Goal: Information Seeking & Learning: Find contact information

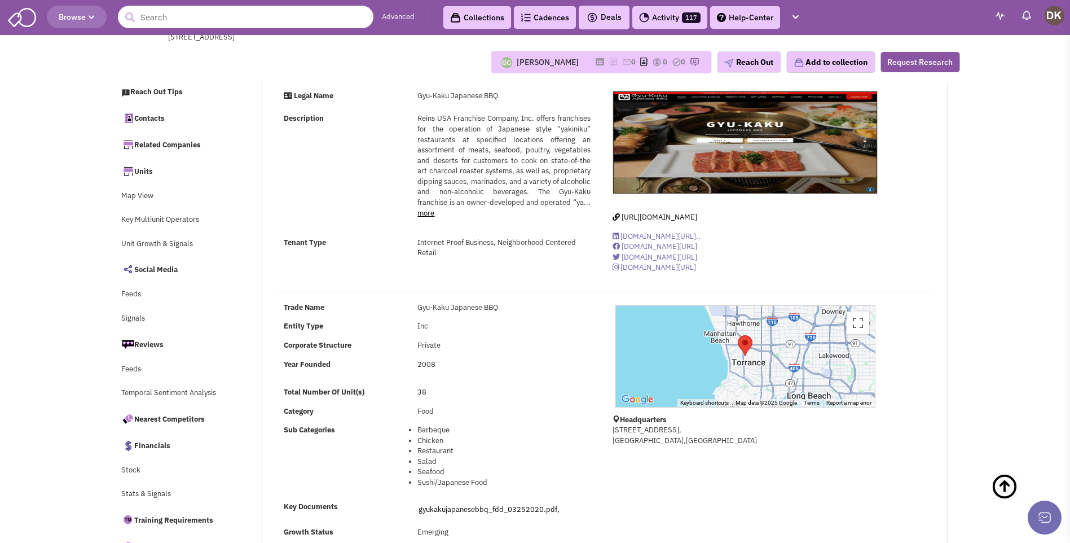
select select
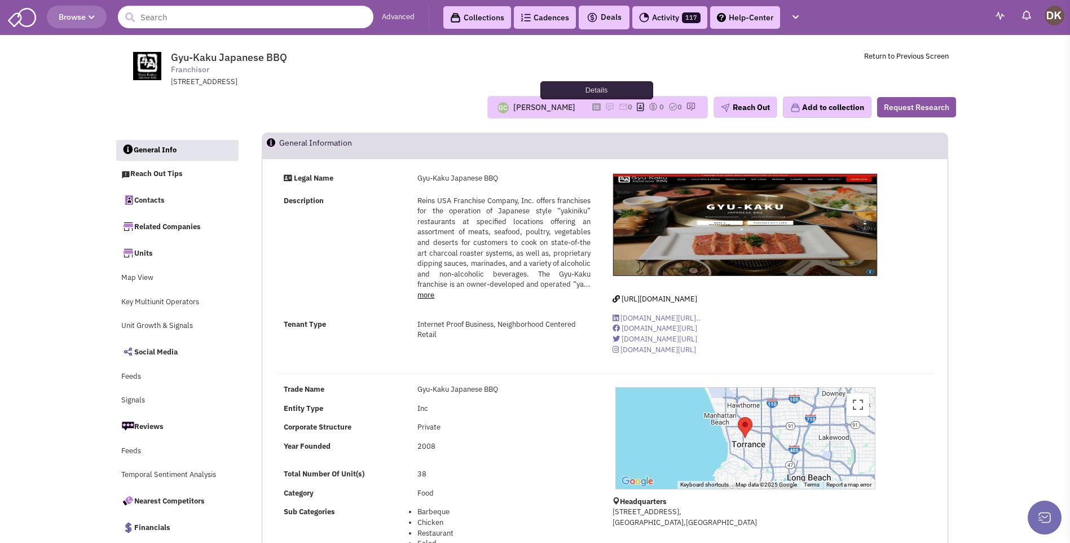
click at [592, 107] on icon at bounding box center [596, 107] width 8 height 6
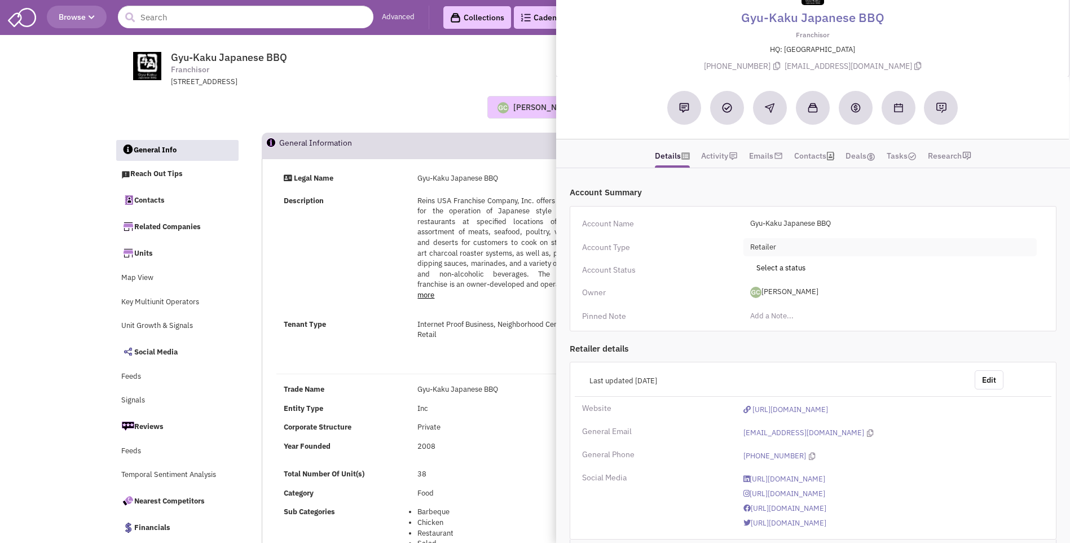
scroll to position [70, 0]
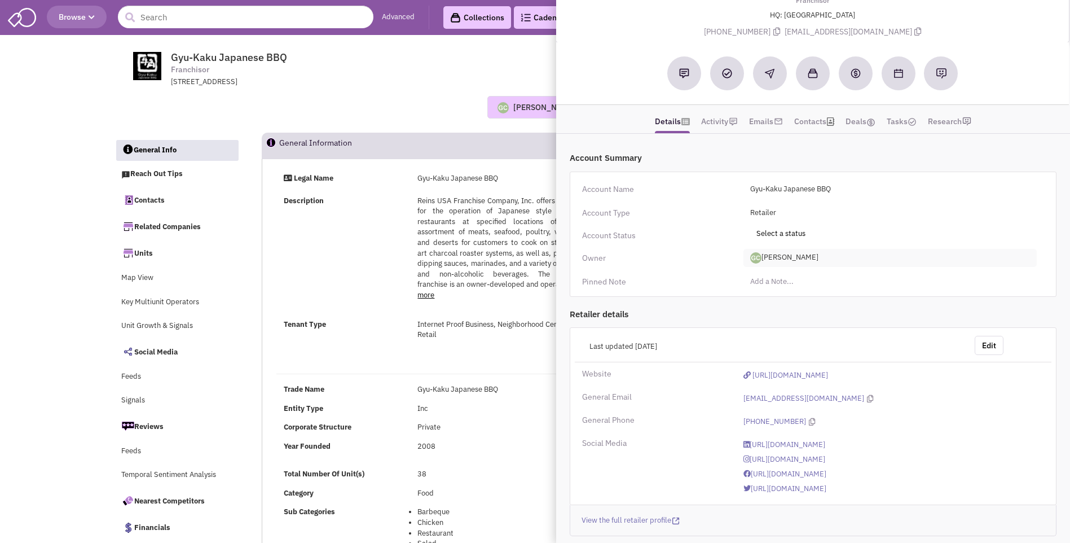
click at [798, 257] on span "Guillaume Chetail" at bounding box center [889, 258] width 293 height 18
click at [787, 305] on link "[PERSON_NAME]" at bounding box center [788, 304] width 89 height 15
click at [320, 55] on span "Gyu-Kaku Japanese BBQ Franchisor 20000 Mariner Avenue, Suite 500, Torrance, CA,…" at bounding box center [324, 69] width 283 height 36
click at [249, 24] on input "text" at bounding box center [245, 17] width 255 height 23
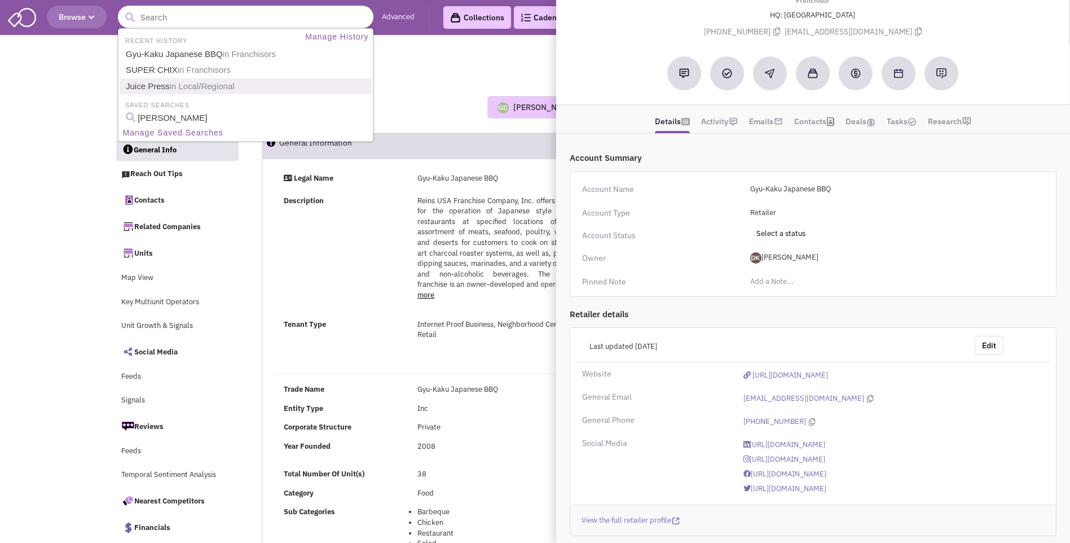
click at [182, 90] on span "in Local/Regional" at bounding box center [202, 86] width 65 height 10
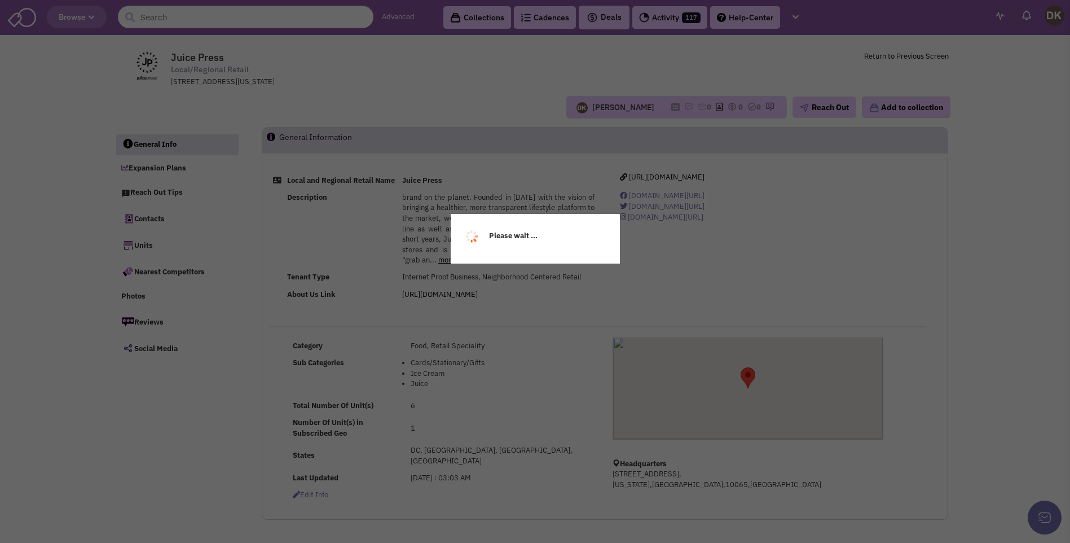
select select
click at [201, 20] on div "Please wait ..." at bounding box center [535, 271] width 1070 height 543
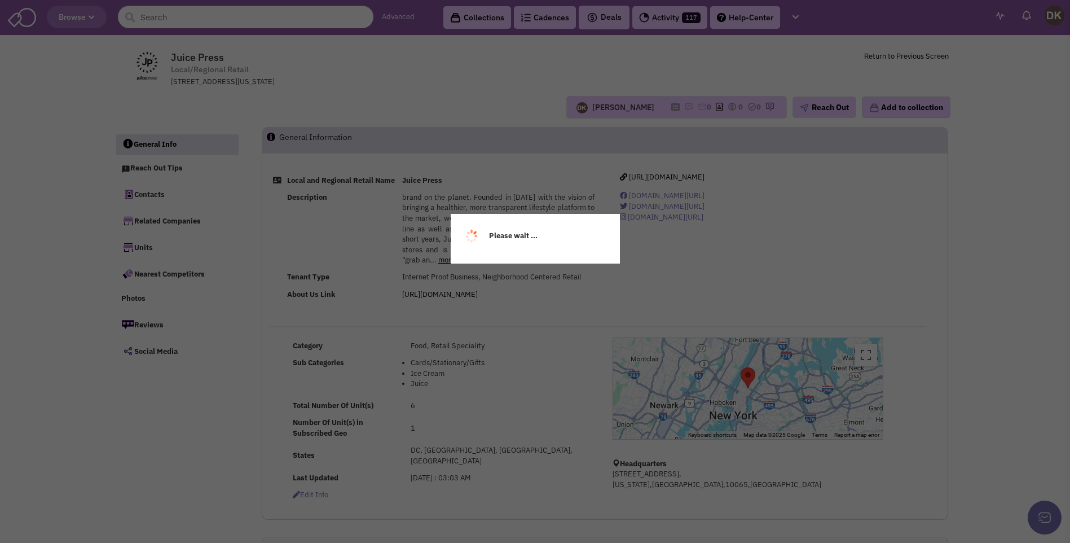
select select
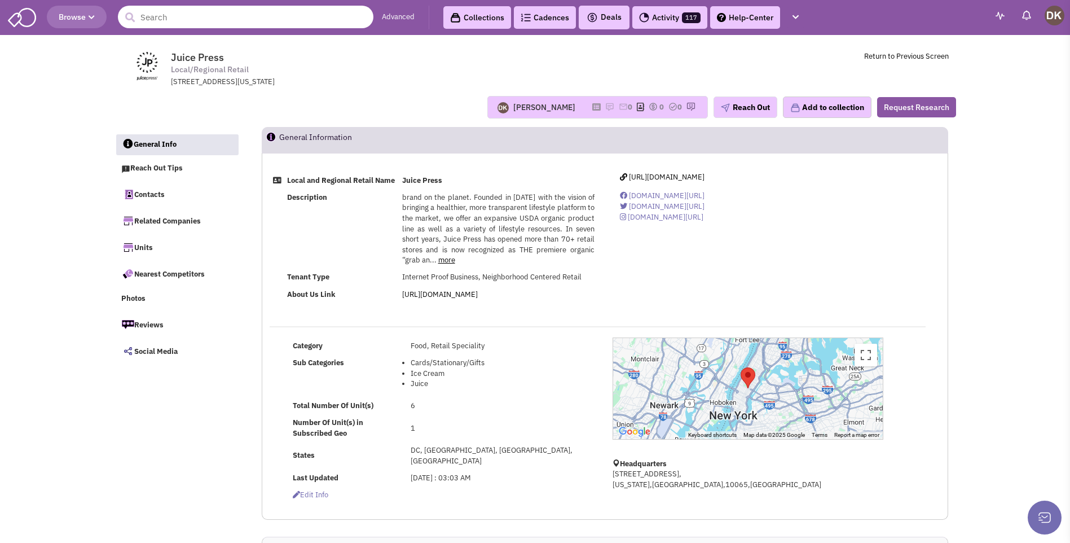
click at [201, 20] on input "text" at bounding box center [245, 17] width 255 height 23
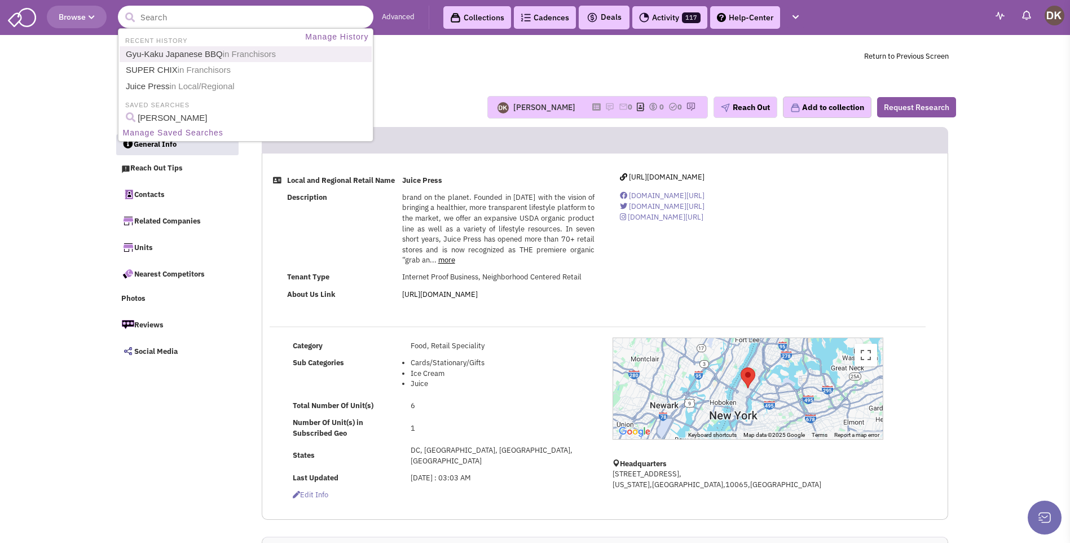
click at [200, 50] on link "Gyu-Kaku Japanese BBQ in Franchisors" at bounding box center [246, 54] width 249 height 15
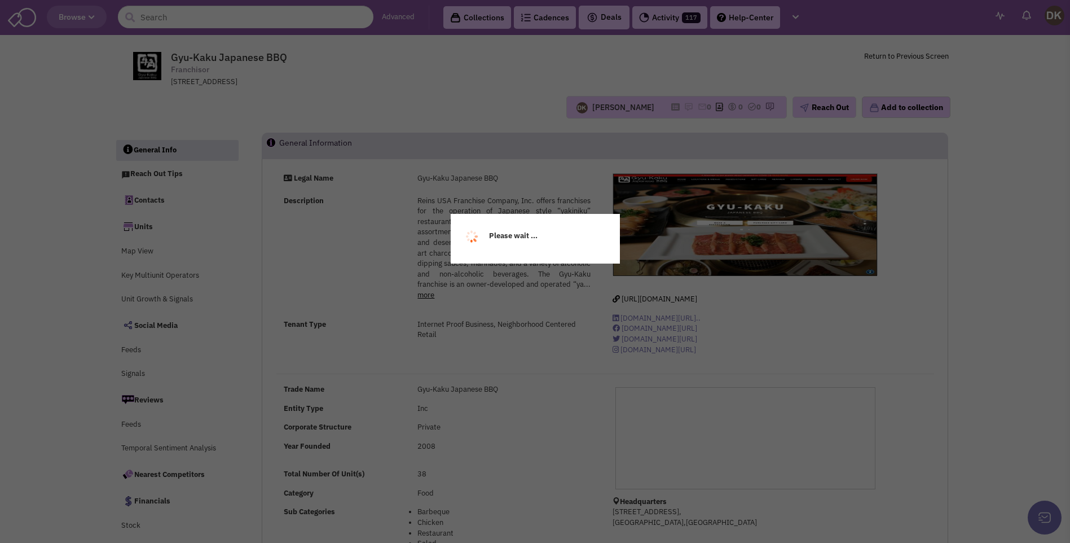
select select
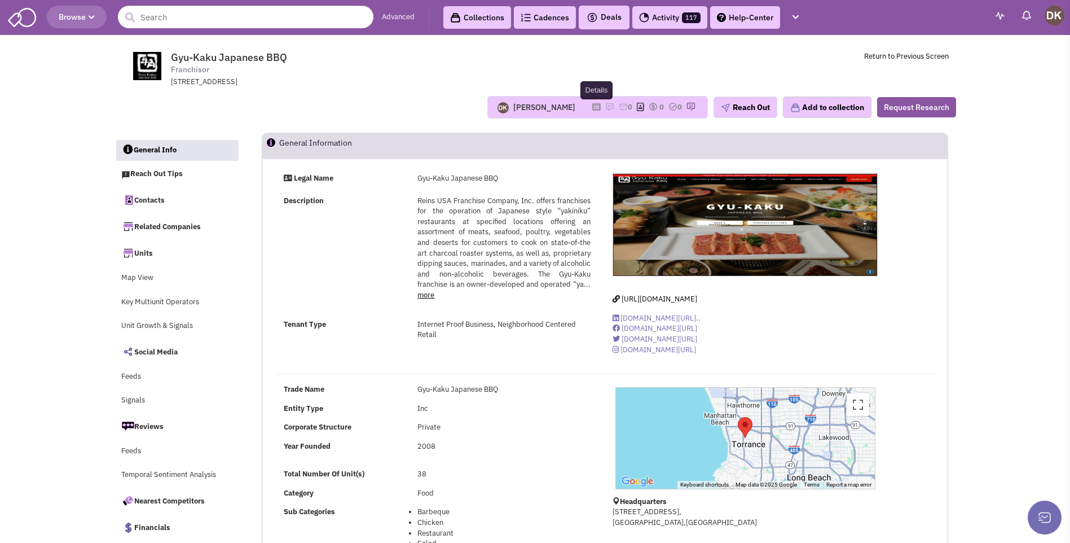
click at [592, 107] on icon at bounding box center [596, 107] width 8 height 6
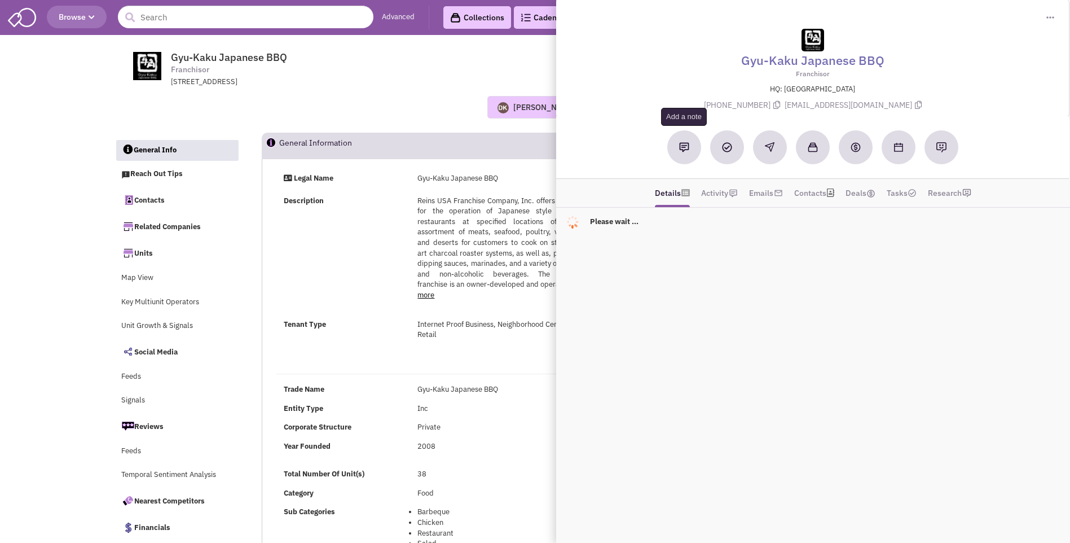
click at [688, 150] on img at bounding box center [684, 147] width 10 height 10
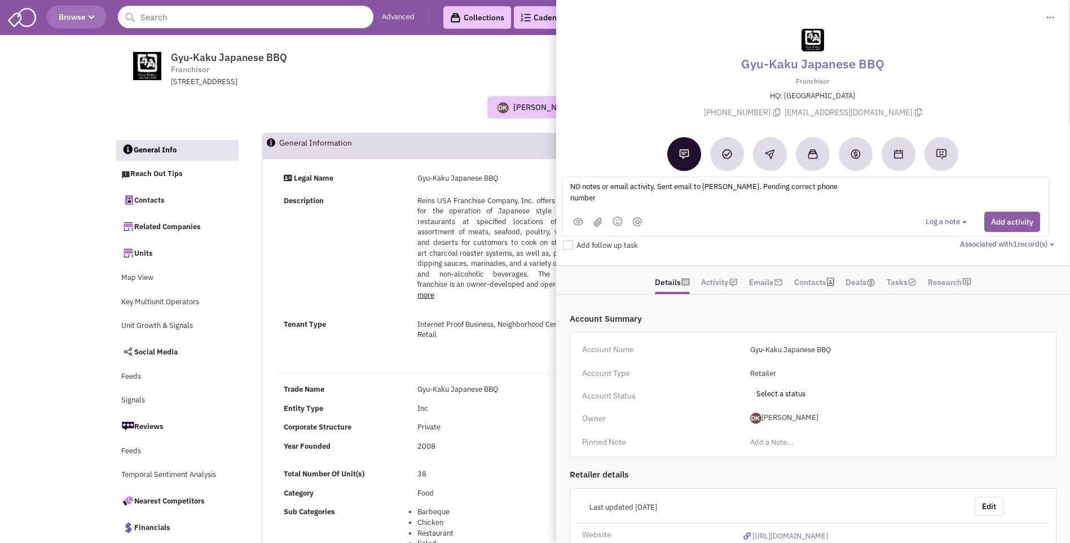
type textarea "NO notes or email activity. Sent email to Masaki Koyoma. Pending correct phone …"
click at [1002, 232] on button "Add activity" at bounding box center [1012, 221] width 56 height 20
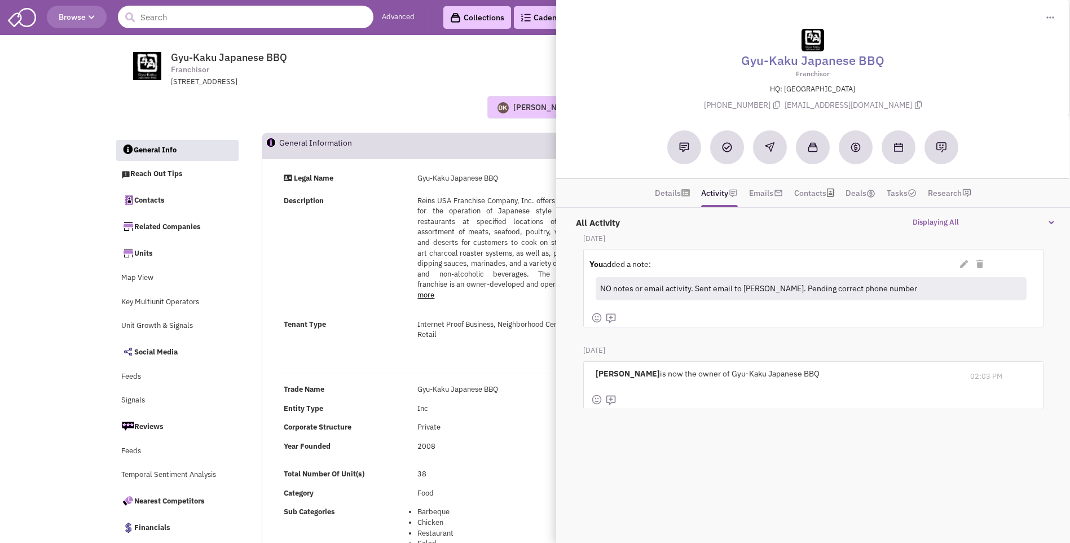
click at [204, 23] on input "text" at bounding box center [245, 17] width 255 height 23
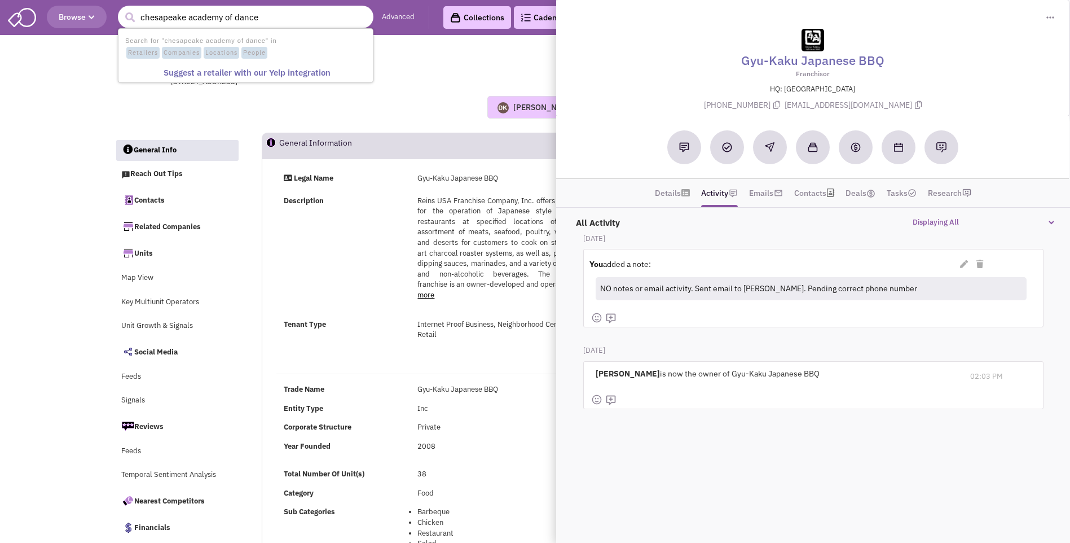
type input "chesapeake academy of dance"
click at [121, 9] on button "submit" at bounding box center [129, 17] width 17 height 17
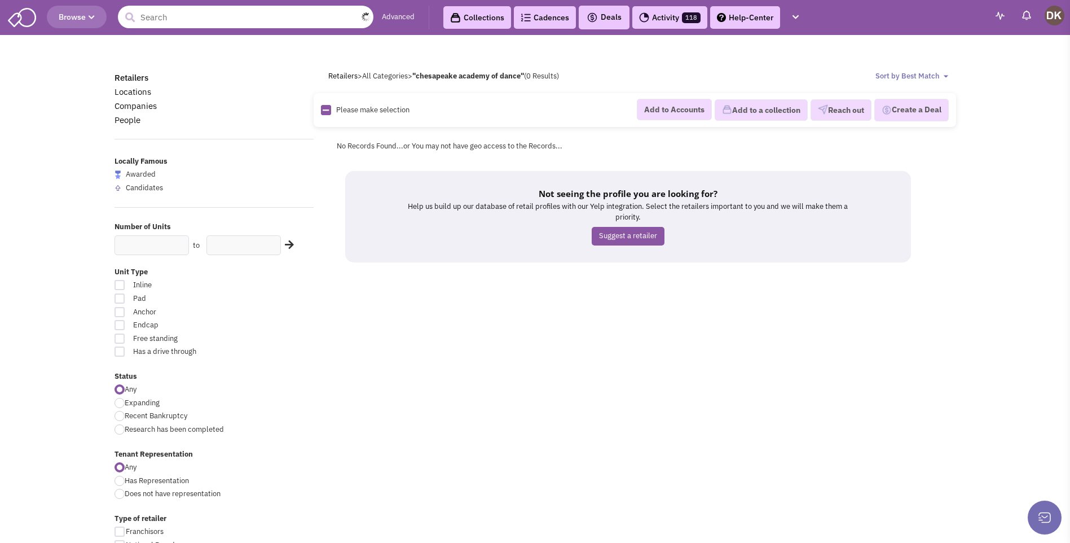
click at [203, 18] on input "text" at bounding box center [245, 17] width 255 height 23
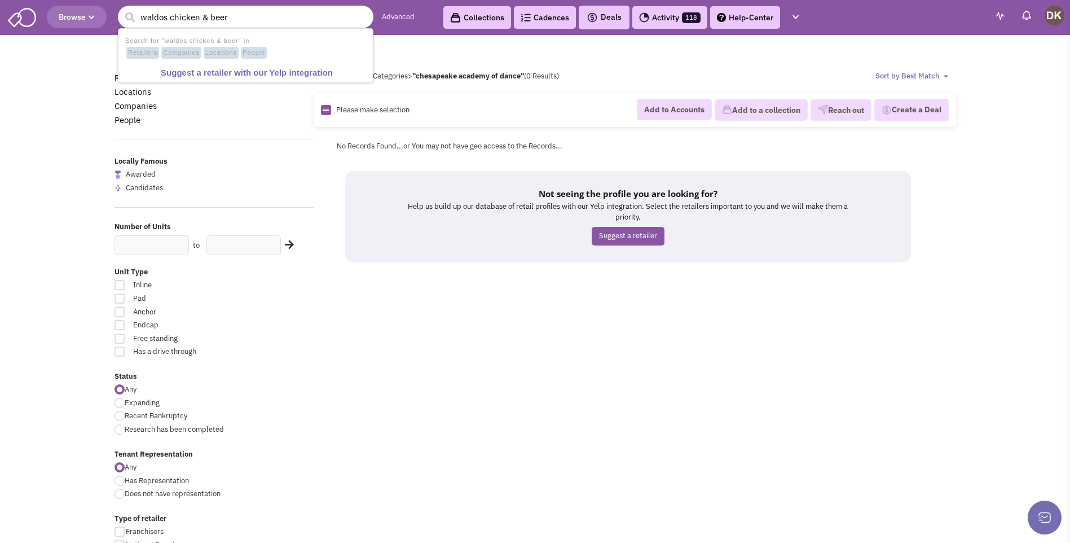
type input "waldos chicken & beer"
click at [121, 9] on button "submit" at bounding box center [129, 17] width 17 height 17
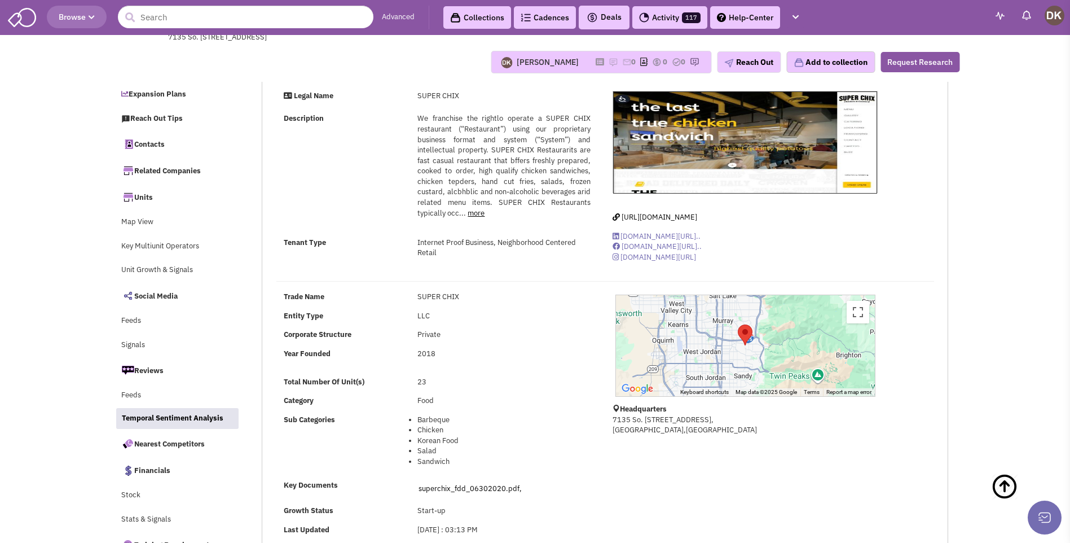
select select
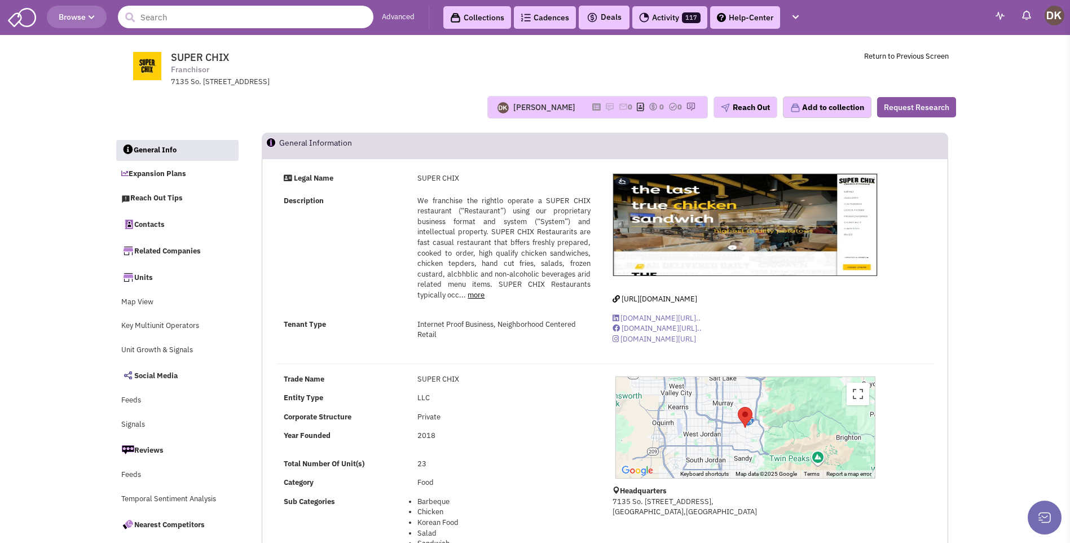
click at [211, 21] on input "text" at bounding box center [245, 17] width 255 height 23
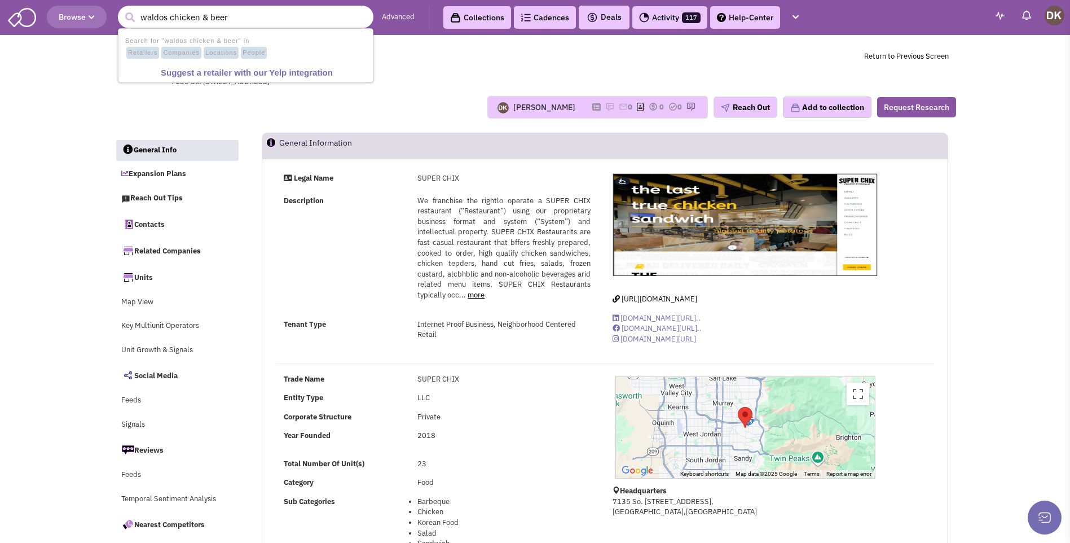
type input "waldos chicken & beer"
click at [121, 9] on button "submit" at bounding box center [129, 17] width 17 height 17
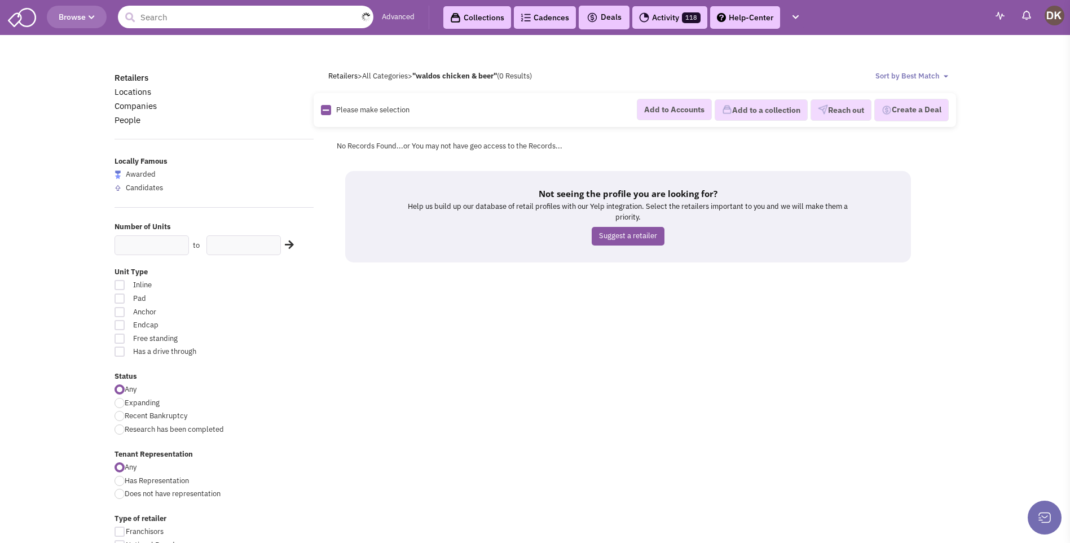
click at [167, 25] on input "text" at bounding box center [245, 17] width 255 height 23
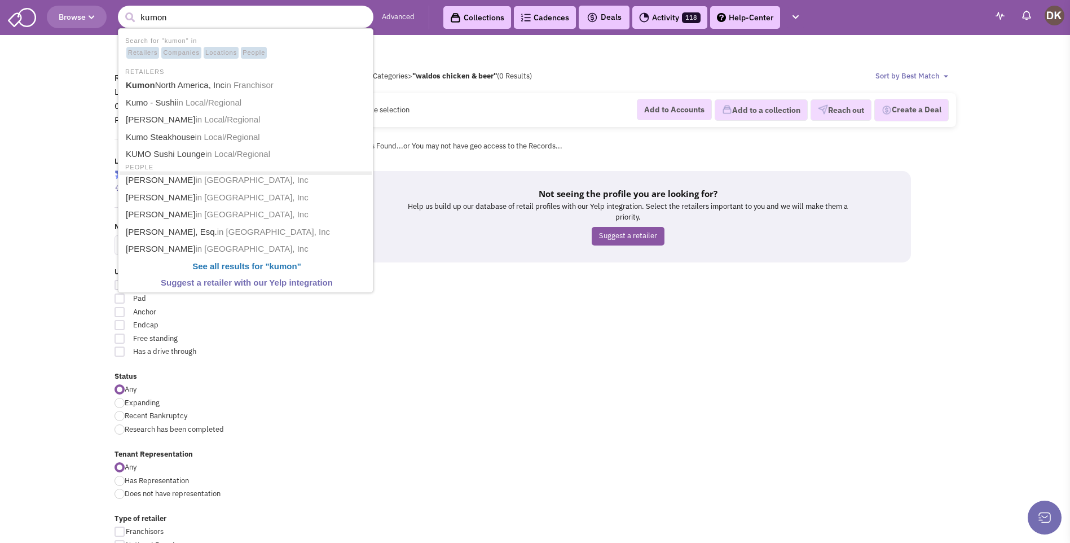
type input "kumon"
click at [121, 9] on button "submit" at bounding box center [129, 17] width 17 height 17
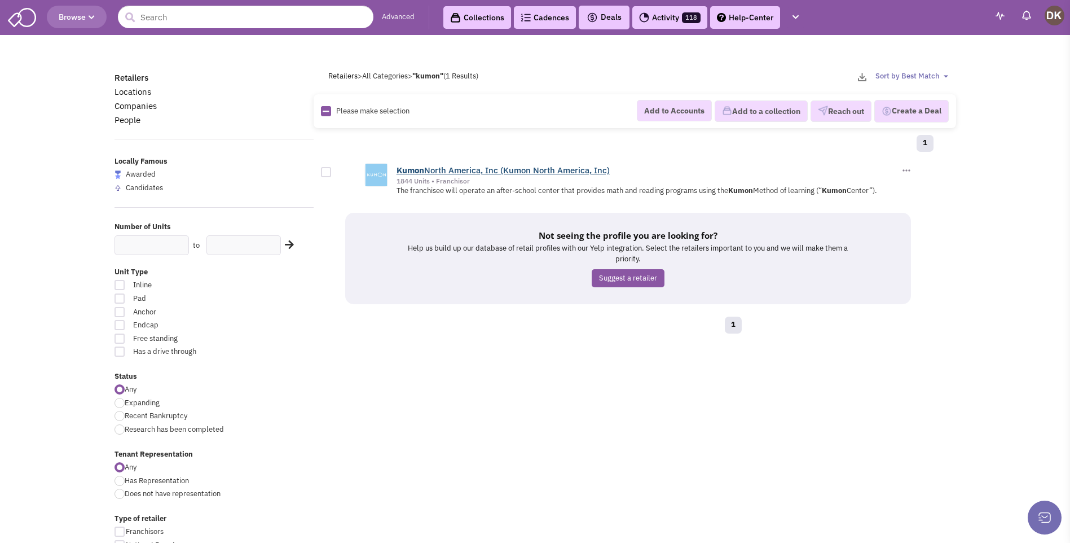
click at [439, 169] on link "Kumon North America, Inc (Kumon [GEOGRAPHIC_DATA], Inc)" at bounding box center [502, 170] width 213 height 11
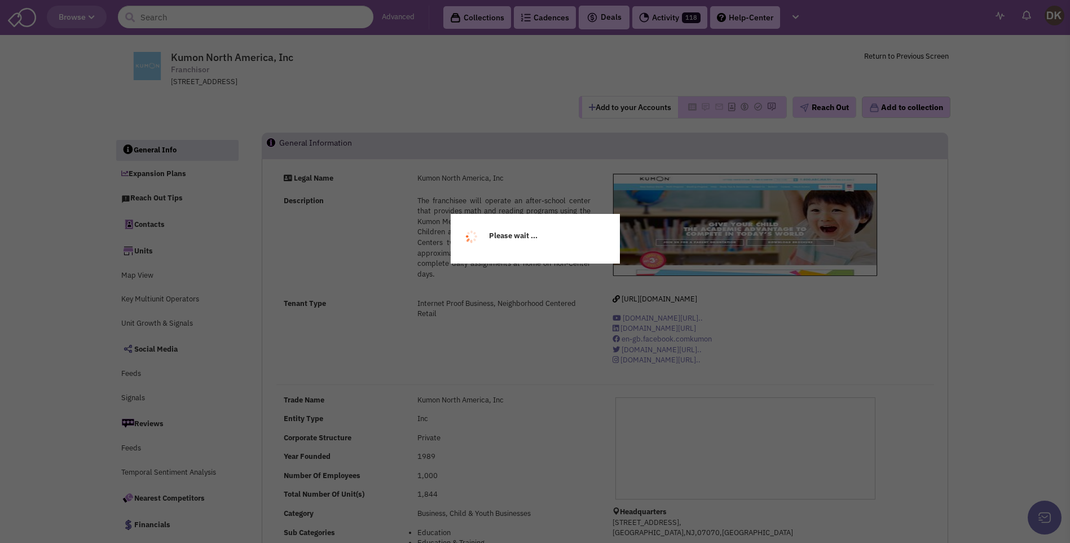
select select
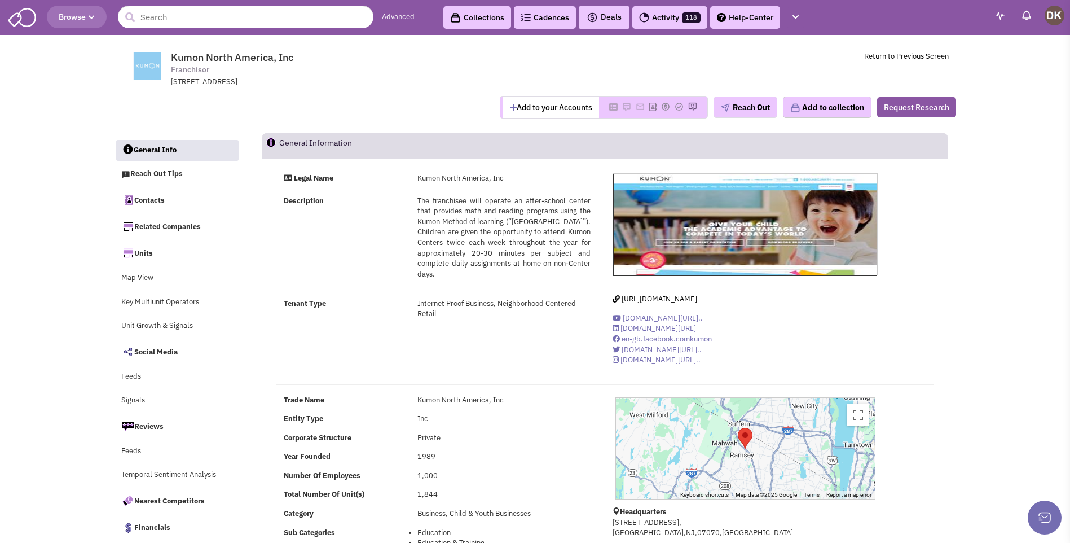
click at [538, 106] on button "Add to your Accounts" at bounding box center [551, 106] width 96 height 21
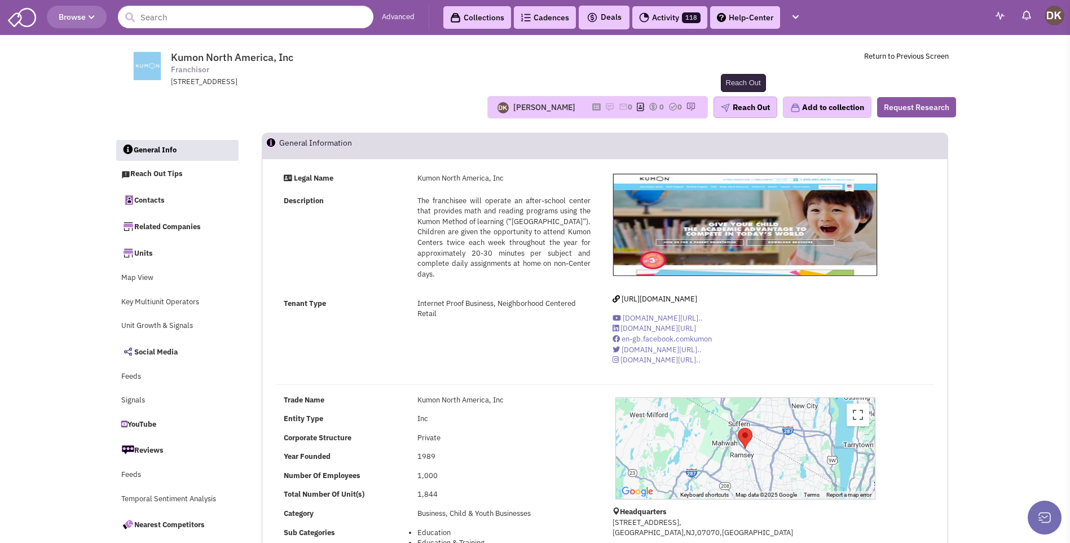
click at [738, 111] on button "Reach Out" at bounding box center [745, 106] width 64 height 21
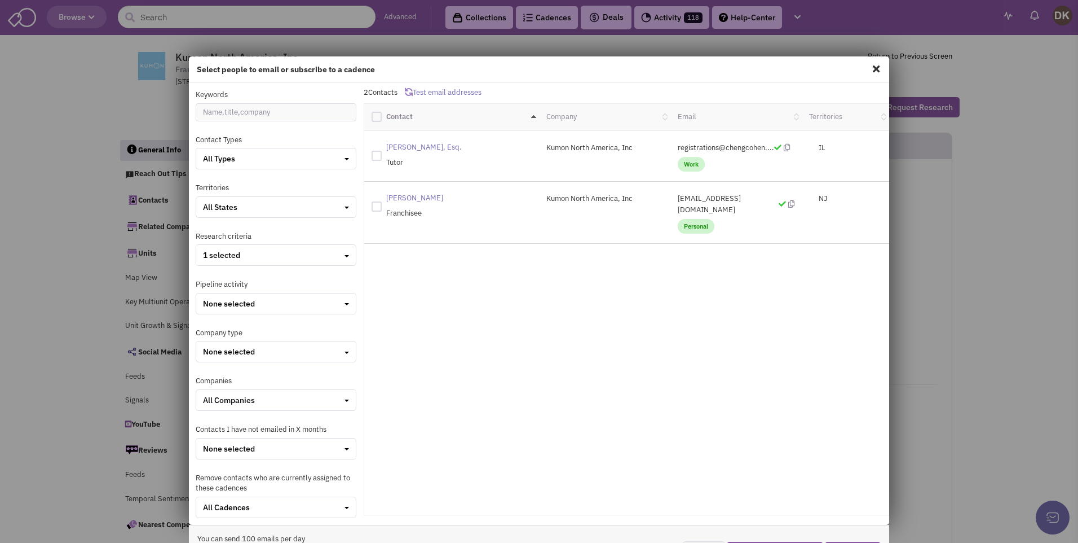
click at [869, 69] on span at bounding box center [876, 69] width 15 height 18
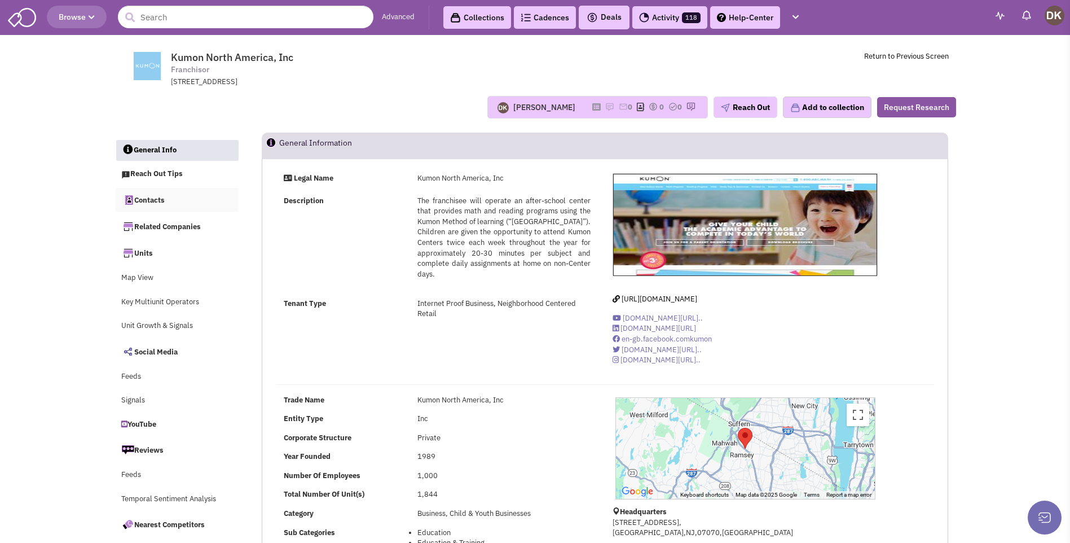
click at [150, 202] on link "Contacts" at bounding box center [177, 200] width 123 height 24
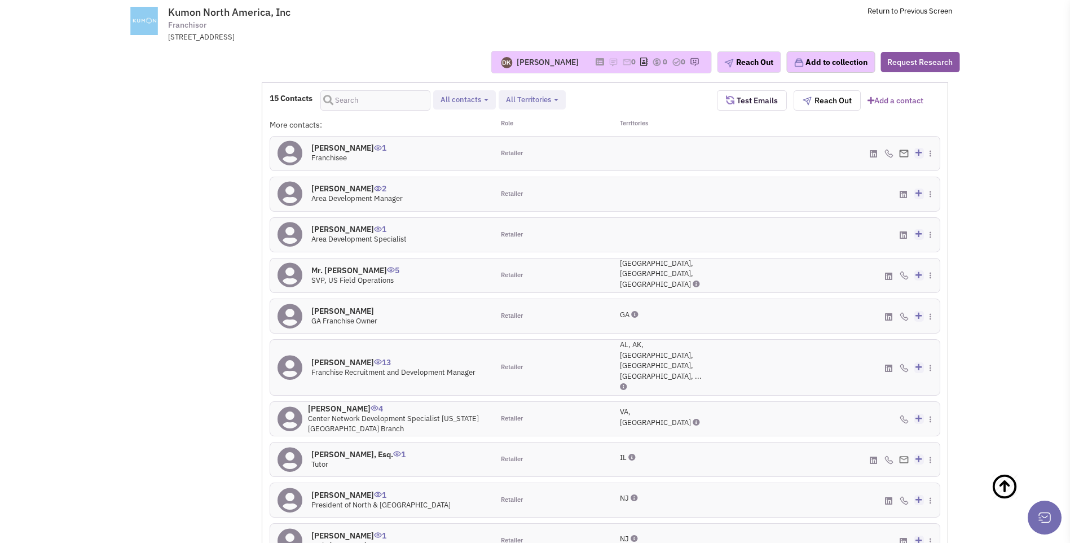
scroll to position [865, 0]
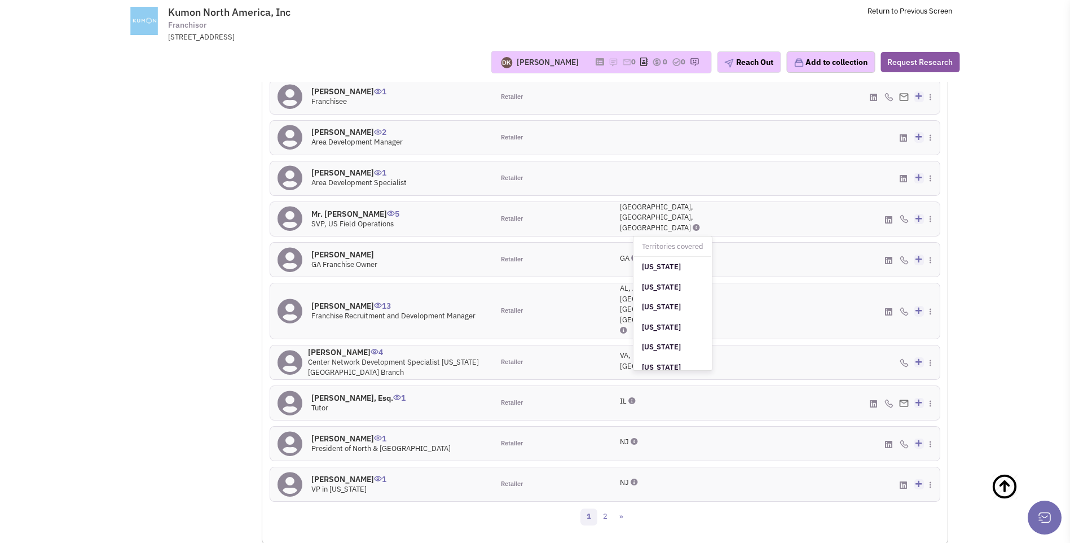
click at [627, 302] on div "AL, AK, [GEOGRAPHIC_DATA], [GEOGRAPHIC_DATA], [GEOGRAPHIC_DATA], ..." at bounding box center [661, 309] width 82 height 52
click at [622, 327] on icon at bounding box center [623, 330] width 7 height 7
click at [293, 299] on icon at bounding box center [289, 310] width 25 height 25
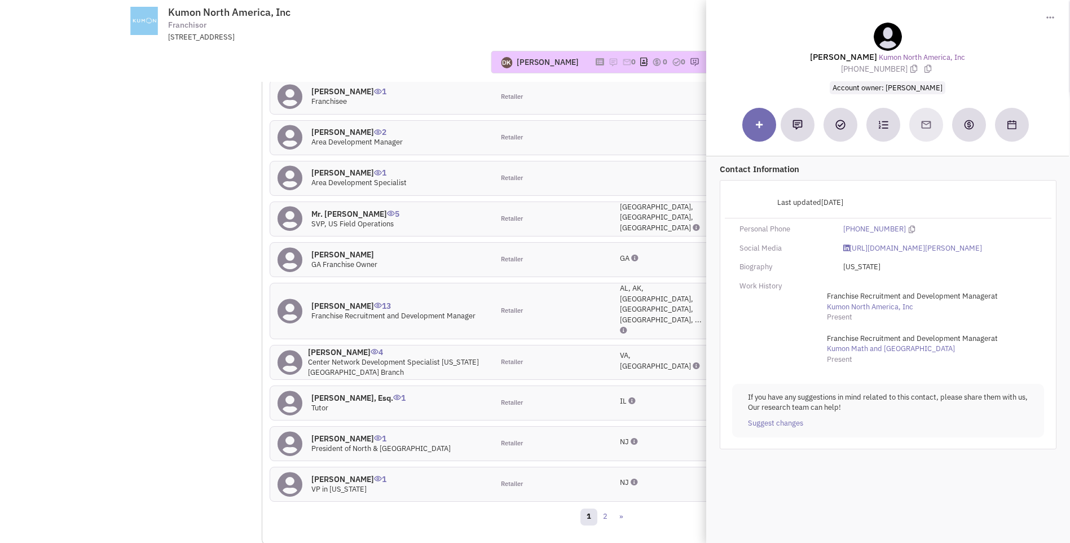
drag, startPoint x: 815, startPoint y: 55, endPoint x: 945, endPoint y: 65, distance: 130.2
click at [945, 65] on div "[PERSON_NAME] Kumon North America, Inc [PHONE_NUMBER] Account owner: [PERSON_NA…" at bounding box center [887, 58] width 351 height 71
drag, startPoint x: 945, startPoint y: 65, endPoint x: 853, endPoint y: 56, distance: 91.9
drag, startPoint x: 853, startPoint y: 56, endPoint x: 815, endPoint y: 64, distance: 39.2
click at [815, 64] on div "[PERSON_NAME] Kumon North America, Inc [PHONE_NUMBER] Account owner: [PERSON_NA…" at bounding box center [887, 58] width 351 height 71
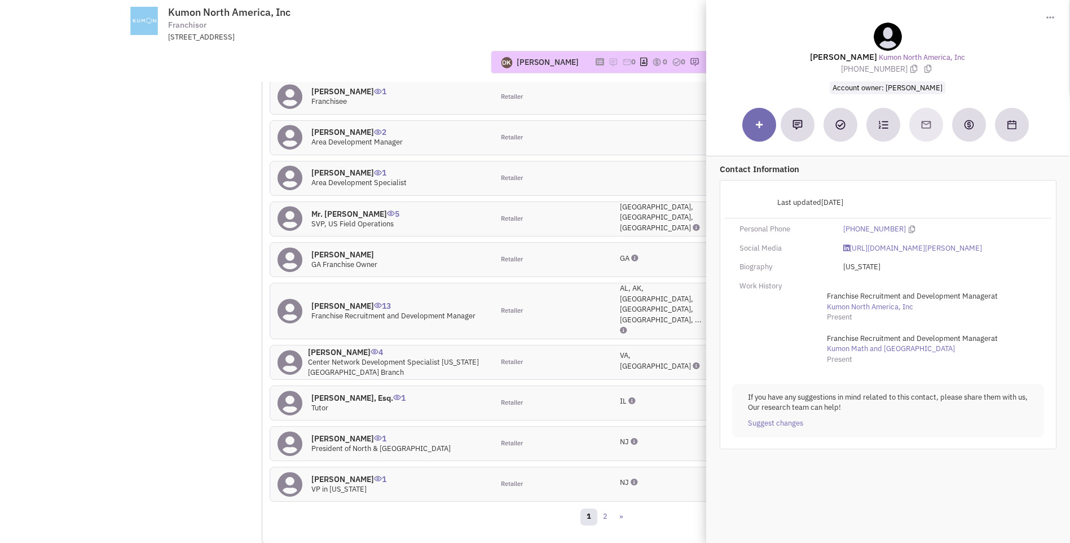
click at [808, 56] on div "[PERSON_NAME] Kumon North America, Inc [PHONE_NUMBER] Account owner: [PERSON_NA…" at bounding box center [887, 58] width 351 height 71
drag, startPoint x: 813, startPoint y: 55, endPoint x: 938, endPoint y: 73, distance: 126.6
click at [938, 73] on div "[PERSON_NAME] Kumon North America, Inc [PHONE_NUMBER] Account owner: [PERSON_NA…" at bounding box center [887, 58] width 351 height 71
copy div "[PERSON_NAME] Kumon North America, Inc [PHONE_NUMBER] Account owner: [PERSON_NA…"
click at [335, 301] on h4 "[PERSON_NAME] 13" at bounding box center [393, 306] width 164 height 10
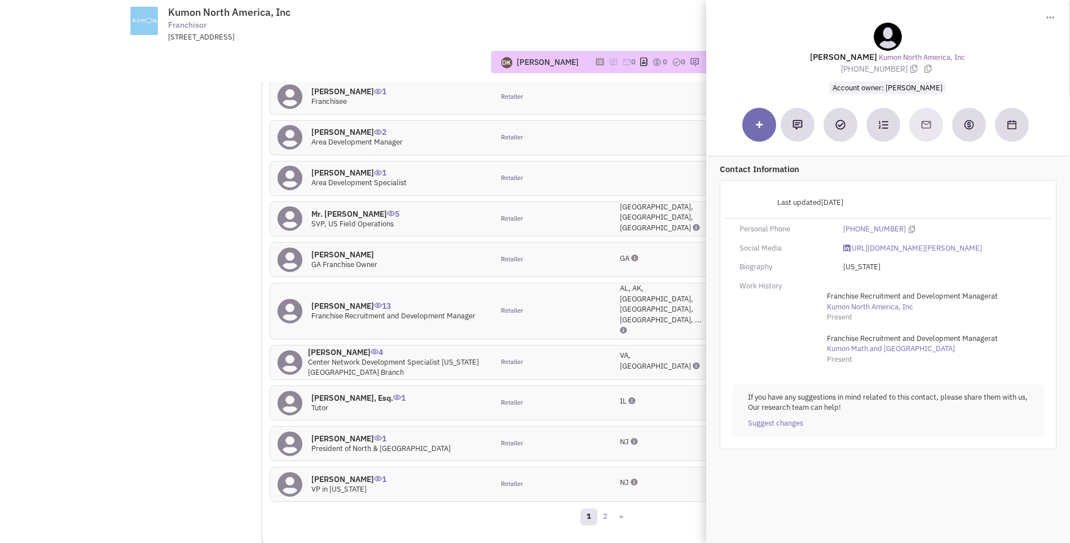
click at [298, 300] on icon at bounding box center [289, 310] width 25 height 25
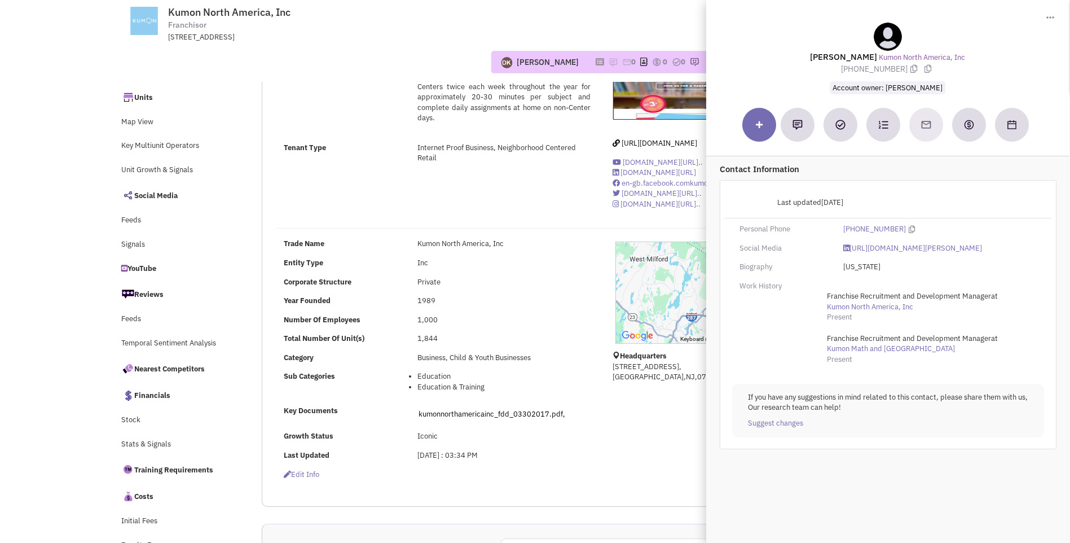
scroll to position [0, 0]
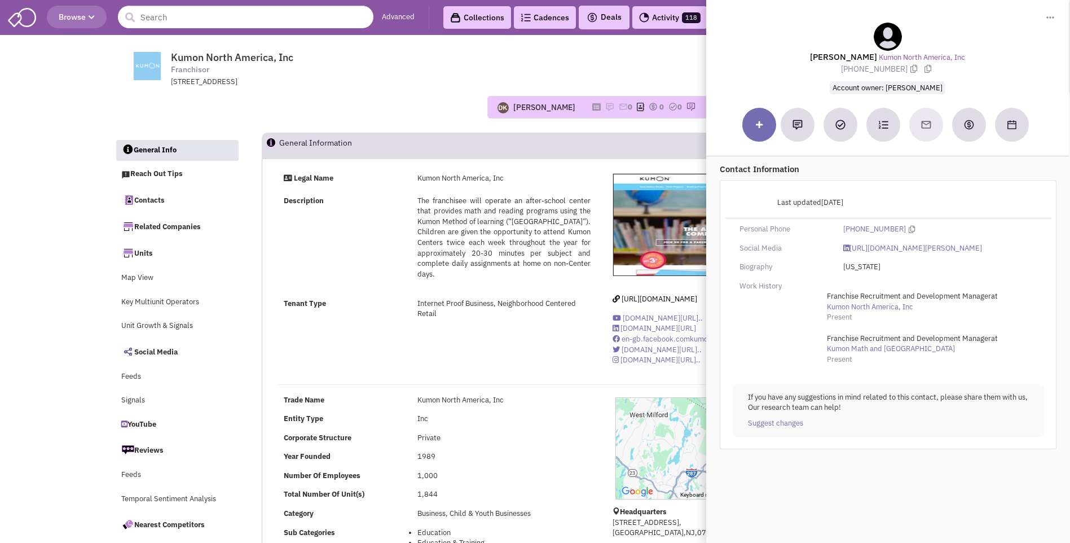
click at [443, 93] on div "[PERSON_NAME] No note found! 0 0 0 Reach Out Add to collection" at bounding box center [535, 106] width 856 height 39
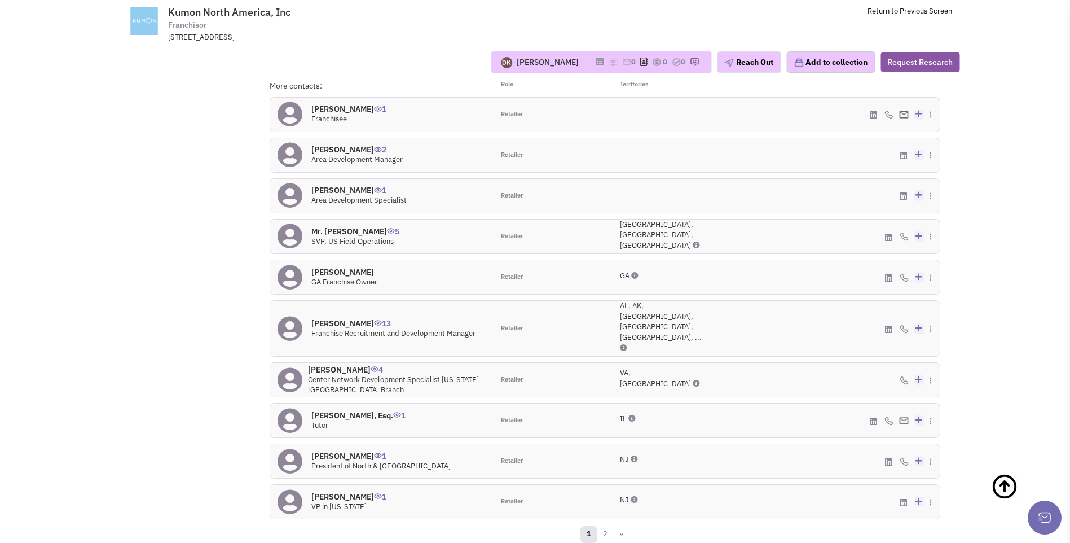
scroll to position [1073, 0]
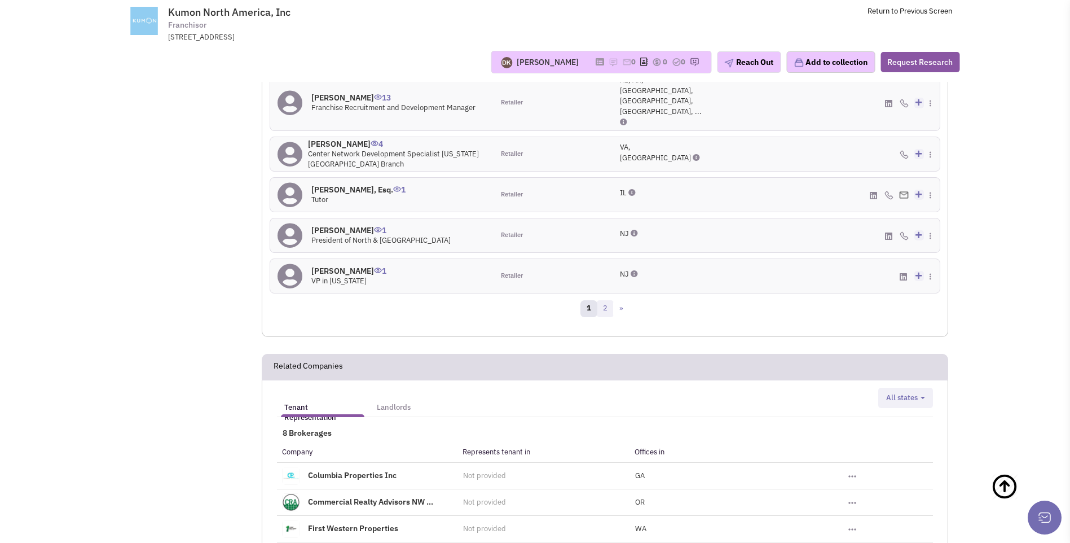
click at [606, 300] on link "2" at bounding box center [605, 308] width 17 height 17
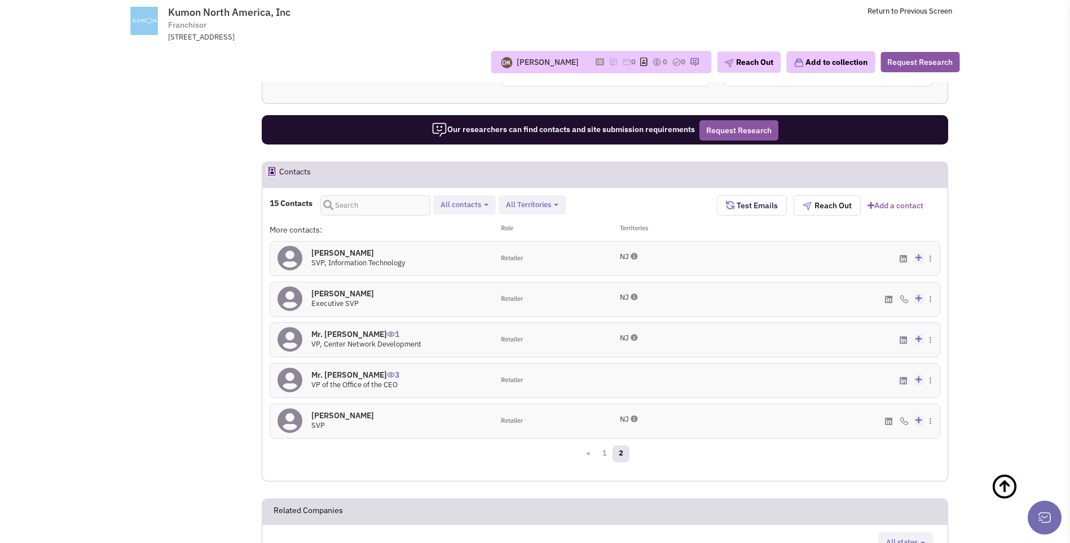
scroll to position [760, 0]
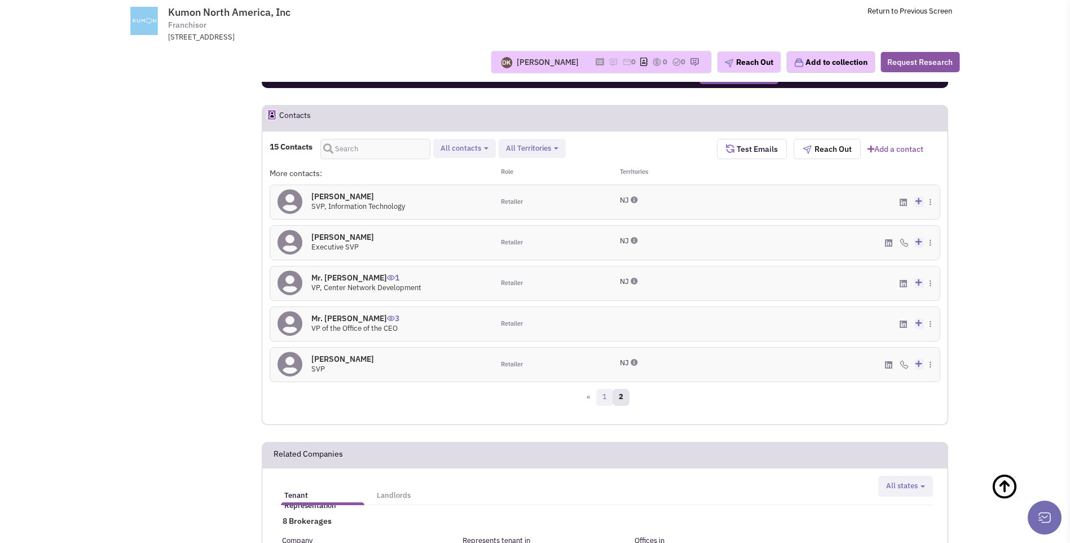
click at [604, 398] on link "1" at bounding box center [604, 397] width 17 height 17
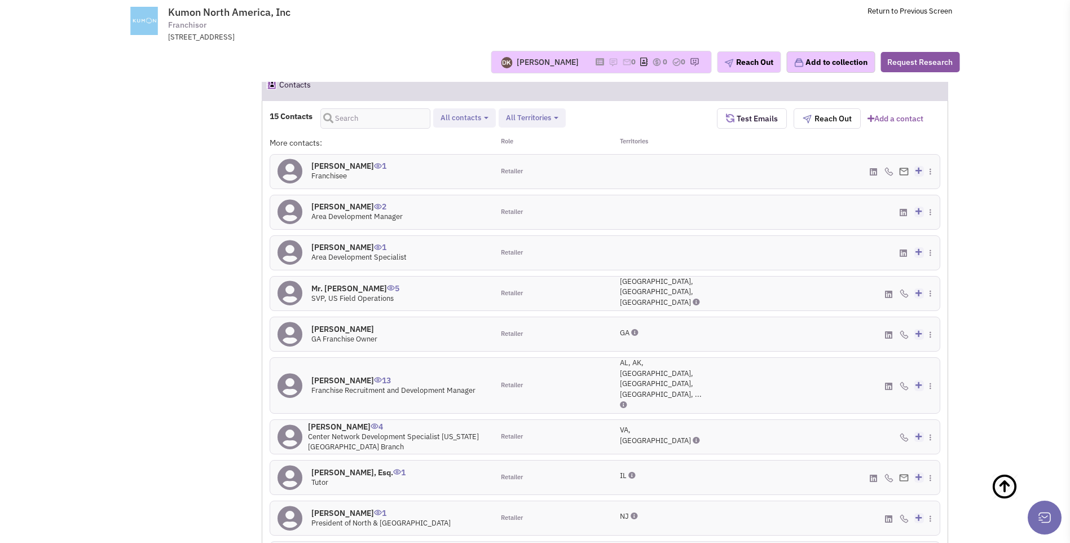
scroll to position [816, 0]
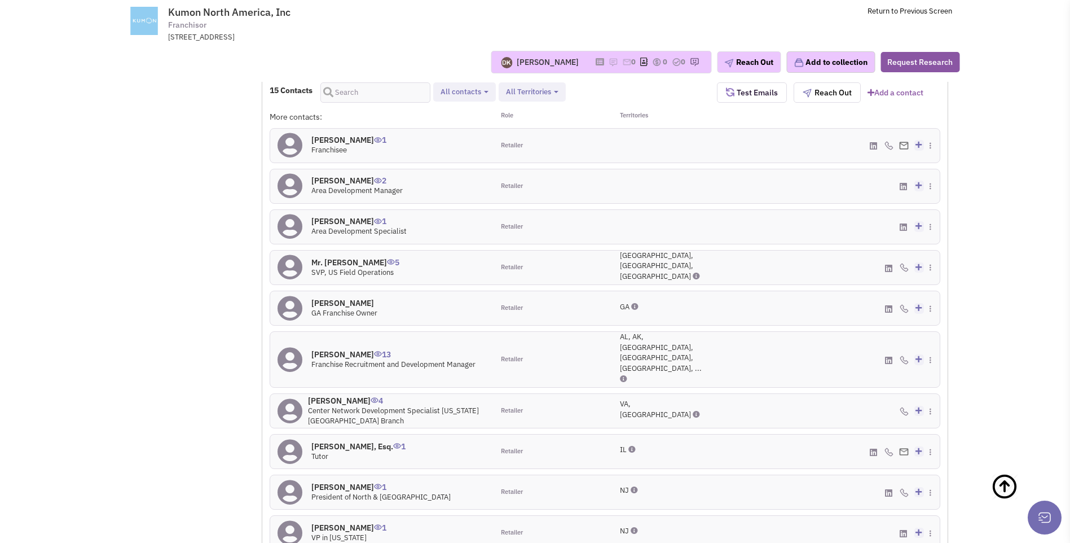
click at [291, 145] on icon at bounding box center [289, 145] width 25 height 25
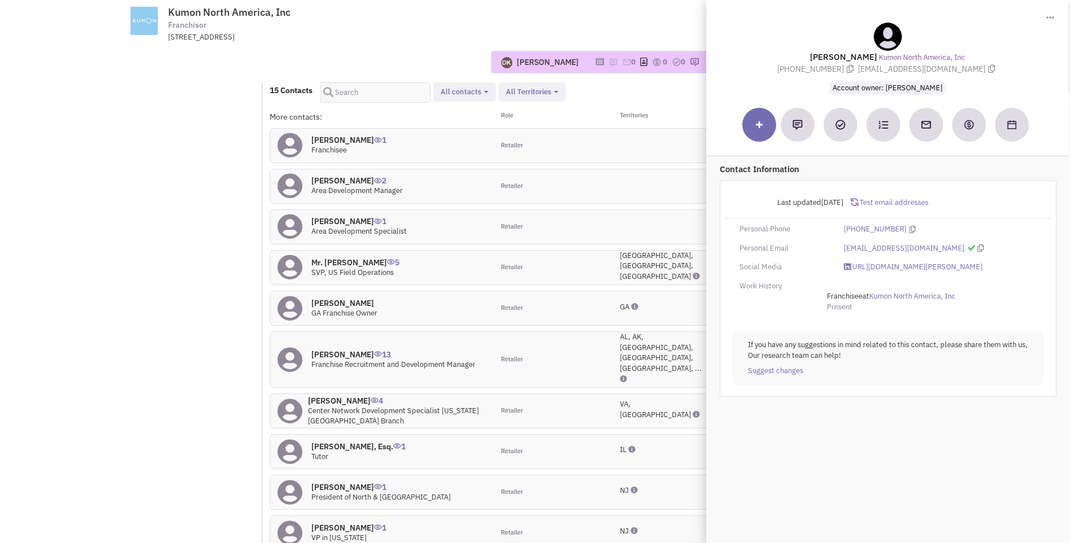
click at [579, 394] on div "Retailer" at bounding box center [549, 411] width 112 height 34
